Goal: Task Accomplishment & Management: Complete application form

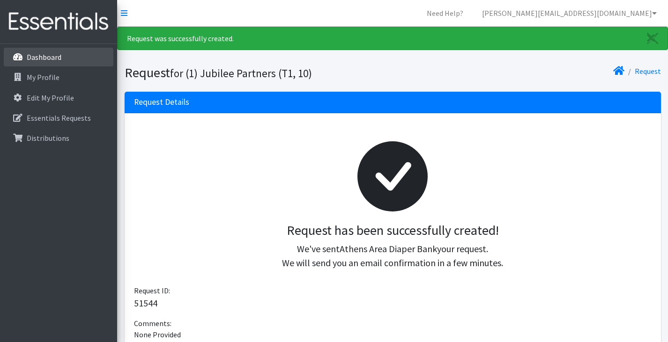
click at [59, 57] on p "Dashboard" at bounding box center [44, 56] width 35 height 9
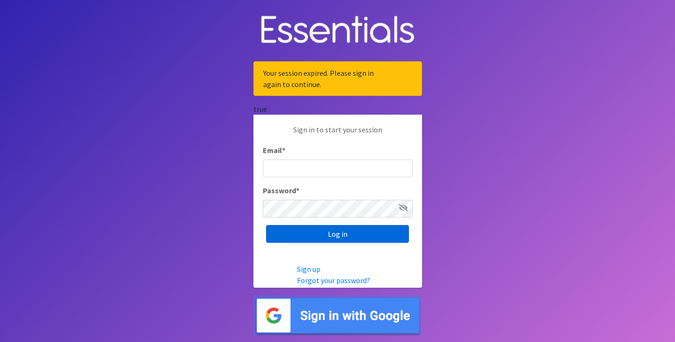
type input "[PERSON_NAME][EMAIL_ADDRESS][DOMAIN_NAME]"
click at [346, 238] on input "Log in" at bounding box center [337, 234] width 143 height 18
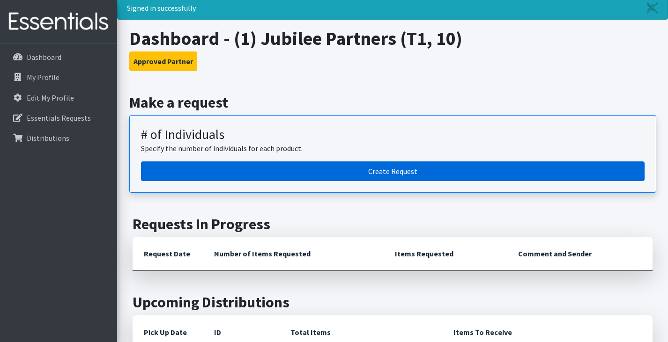
scroll to position [47, 0]
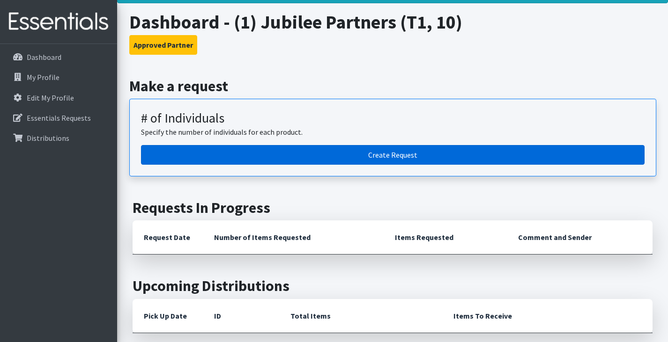
click at [386, 154] on link "Create Request" at bounding box center [392, 155] width 503 height 20
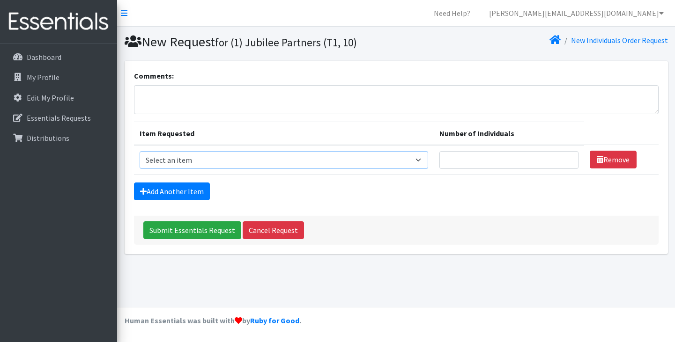
click at [205, 158] on select "Select an item A: Babies - Size 0 (Preemie) A: Babies - Size 01 (newborn) A: Ba…" at bounding box center [284, 160] width 289 height 18
select select "5612"
click at [140, 151] on select "Select an item A: Babies - Size 0 (Preemie) A: Babies - Size 01 (newborn) A: Ba…" at bounding box center [284, 160] width 289 height 18
click at [554, 155] on input "Number of Individuals" at bounding box center [508, 160] width 139 height 18
type input "1"
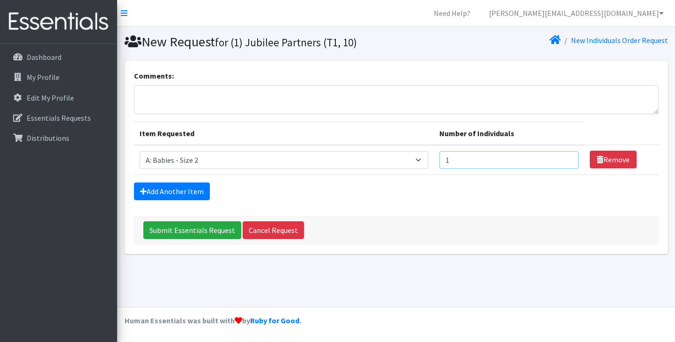
click at [553, 157] on input "1" at bounding box center [508, 160] width 139 height 18
click at [180, 186] on link "Add Another Item" at bounding box center [172, 192] width 76 height 18
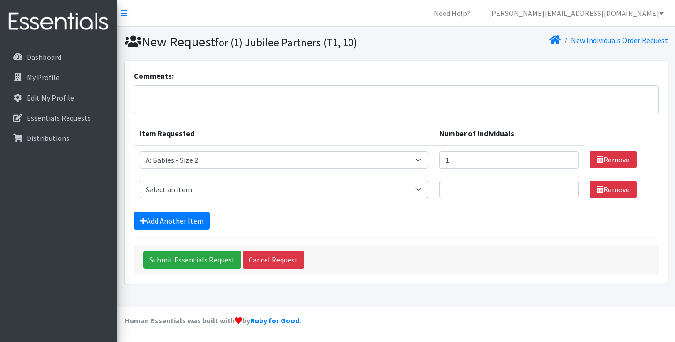
click at [180, 186] on select "Select an item A: Babies - Size 0 (Preemie) A: Babies - Size 01 (newborn) A: Ba…" at bounding box center [284, 190] width 289 height 18
select select "5614"
click at [140, 181] on select "Select an item A: Babies - Size 0 (Preemie) A: Babies - Size 01 (newborn) A: Ba…" at bounding box center [284, 190] width 289 height 18
type input "1"
click at [554, 187] on input "1" at bounding box center [508, 190] width 139 height 18
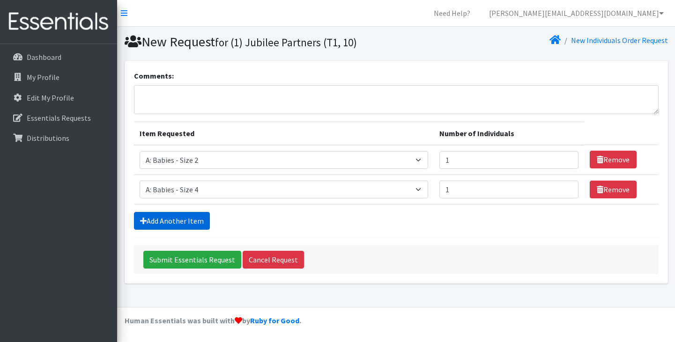
click at [176, 220] on link "Add Another Item" at bounding box center [172, 221] width 76 height 18
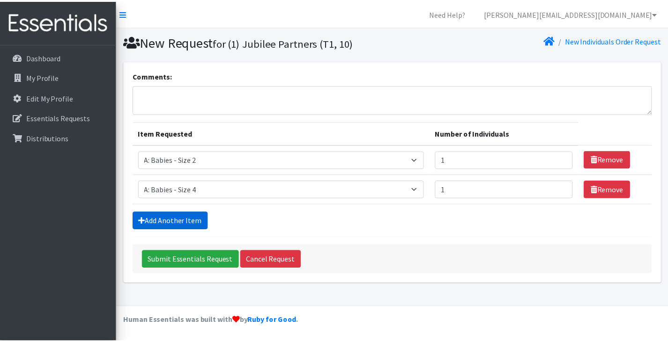
scroll to position [14, 0]
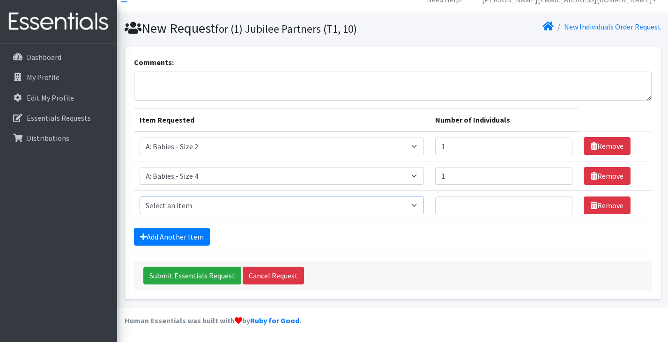
click at [389, 204] on select "Select an item A: Babies - Size 0 (Preemie) A: Babies - Size 01 (newborn) A: Ba…" at bounding box center [282, 206] width 285 height 18
select select "5617"
click at [140, 197] on select "Select an item A: Babies - Size 0 (Preemie) A: Babies - Size 01 (newborn) A: Ba…" at bounding box center [282, 206] width 285 height 18
type input "1"
click at [547, 203] on input "1" at bounding box center [503, 206] width 137 height 18
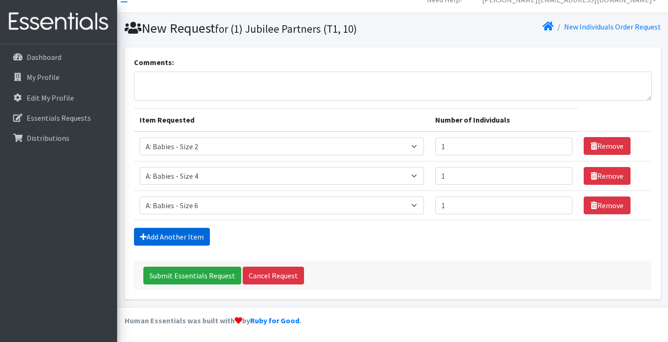
click at [193, 236] on link "Add Another Item" at bounding box center [172, 237] width 76 height 18
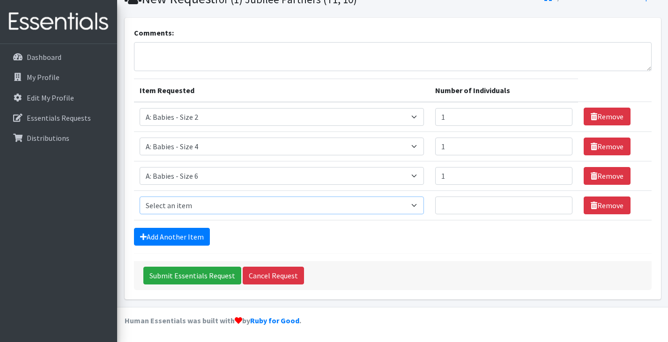
click at [388, 206] on select "Select an item A: Babies - Size 0 (Preemie) A: Babies - Size 01 (newborn) A: Ba…" at bounding box center [282, 206] width 285 height 18
select select "8888"
click at [140, 197] on select "Select an item A: Babies - Size 0 (Preemie) A: Babies - Size 01 (newborn) A: Ba…" at bounding box center [282, 206] width 285 height 18
click at [548, 203] on input "1" at bounding box center [503, 206] width 137 height 18
click at [548, 203] on input "2" at bounding box center [503, 206] width 137 height 18
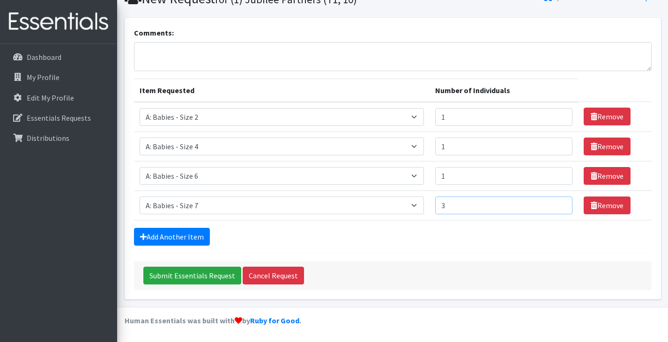
type input "3"
click at [548, 203] on input "3" at bounding box center [503, 206] width 137 height 18
